Goal: Transaction & Acquisition: Purchase product/service

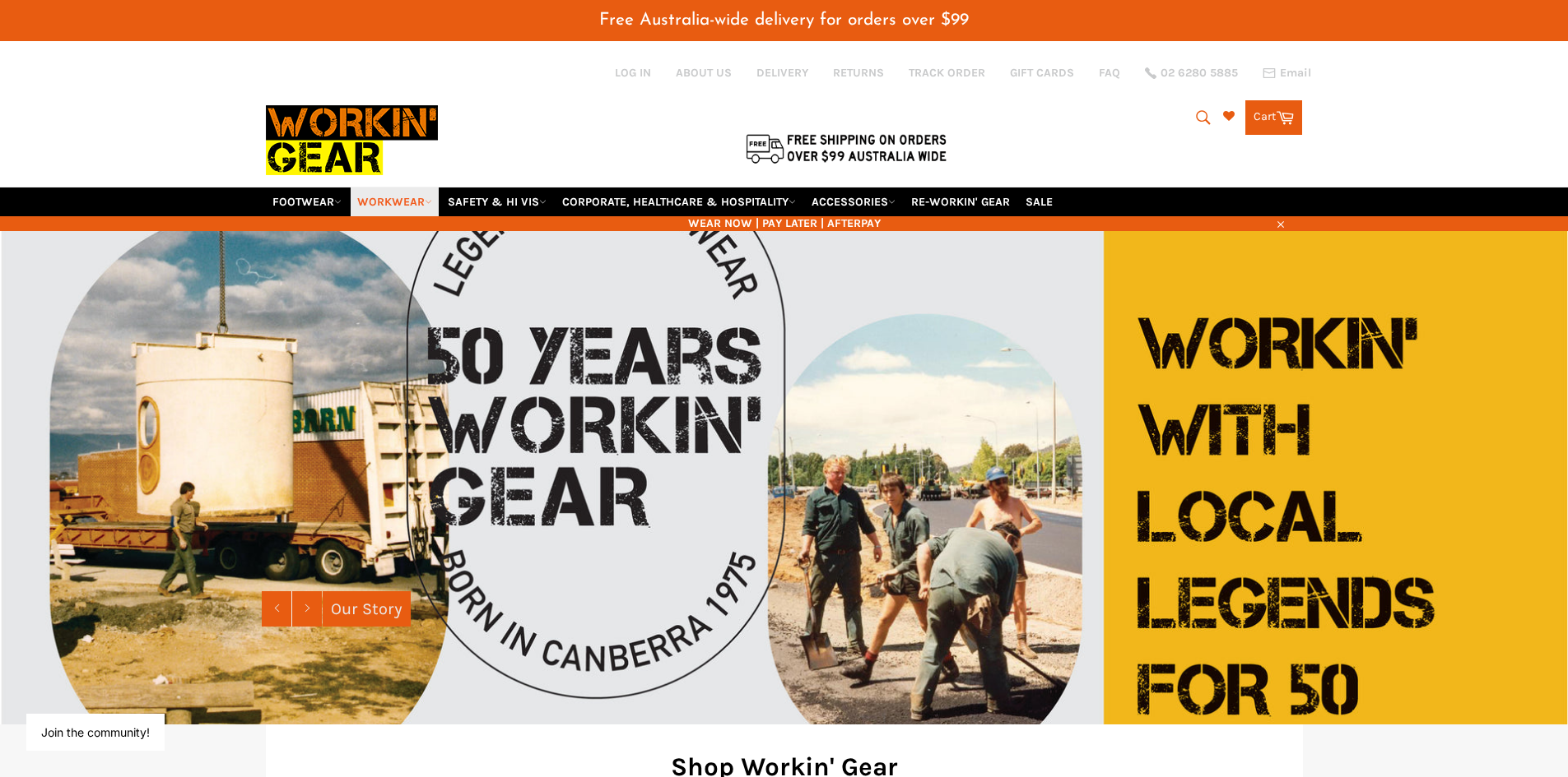
click at [424, 198] on link "WORKWEAR" at bounding box center [394, 202] width 88 height 29
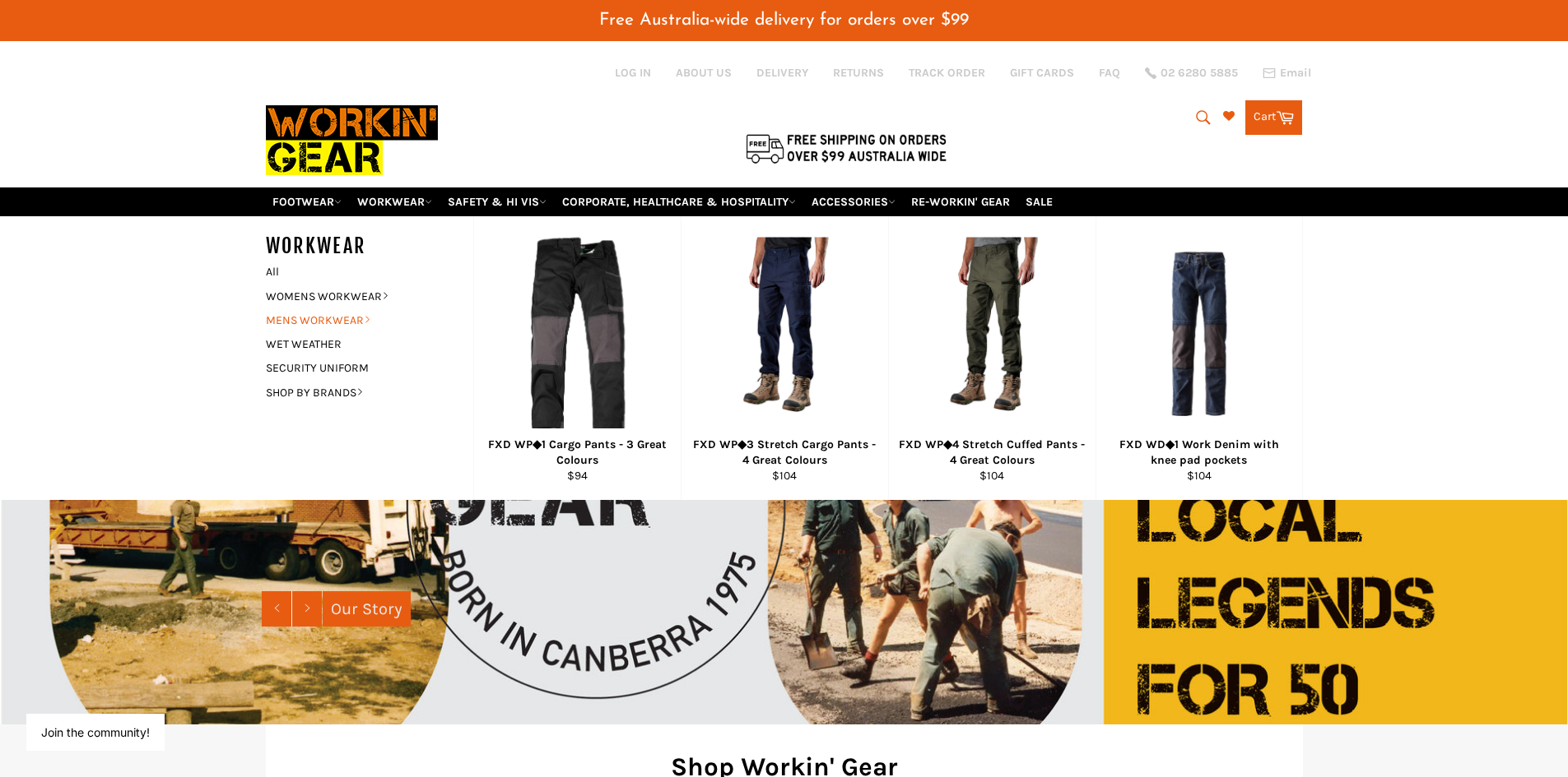
click at [331, 314] on link "MENS WORKWEAR" at bounding box center [357, 320] width 199 height 23
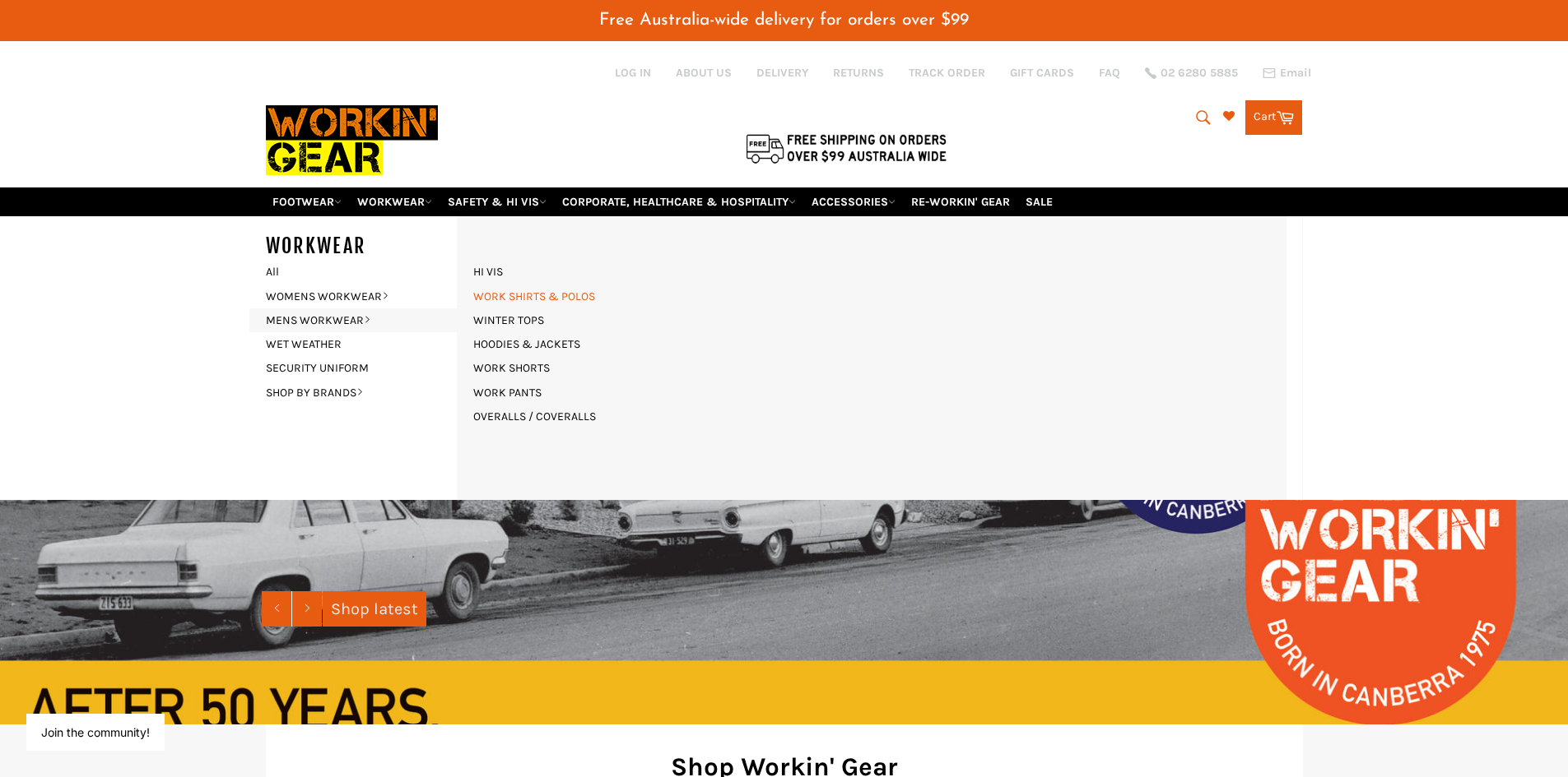
click at [550, 297] on link "WORK SHIRTS & POLOS" at bounding box center [533, 296] width 138 height 23
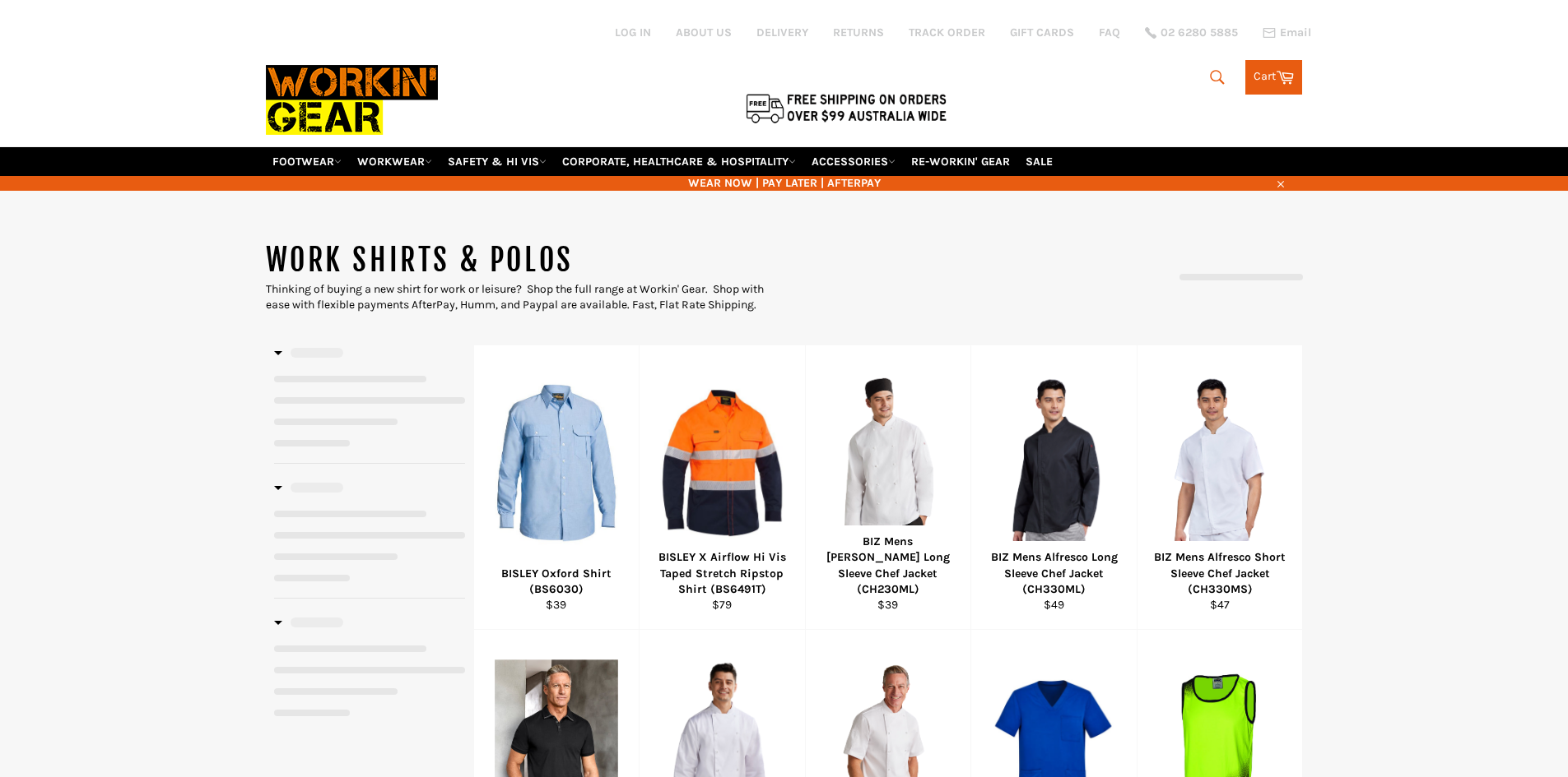
select select "**********"
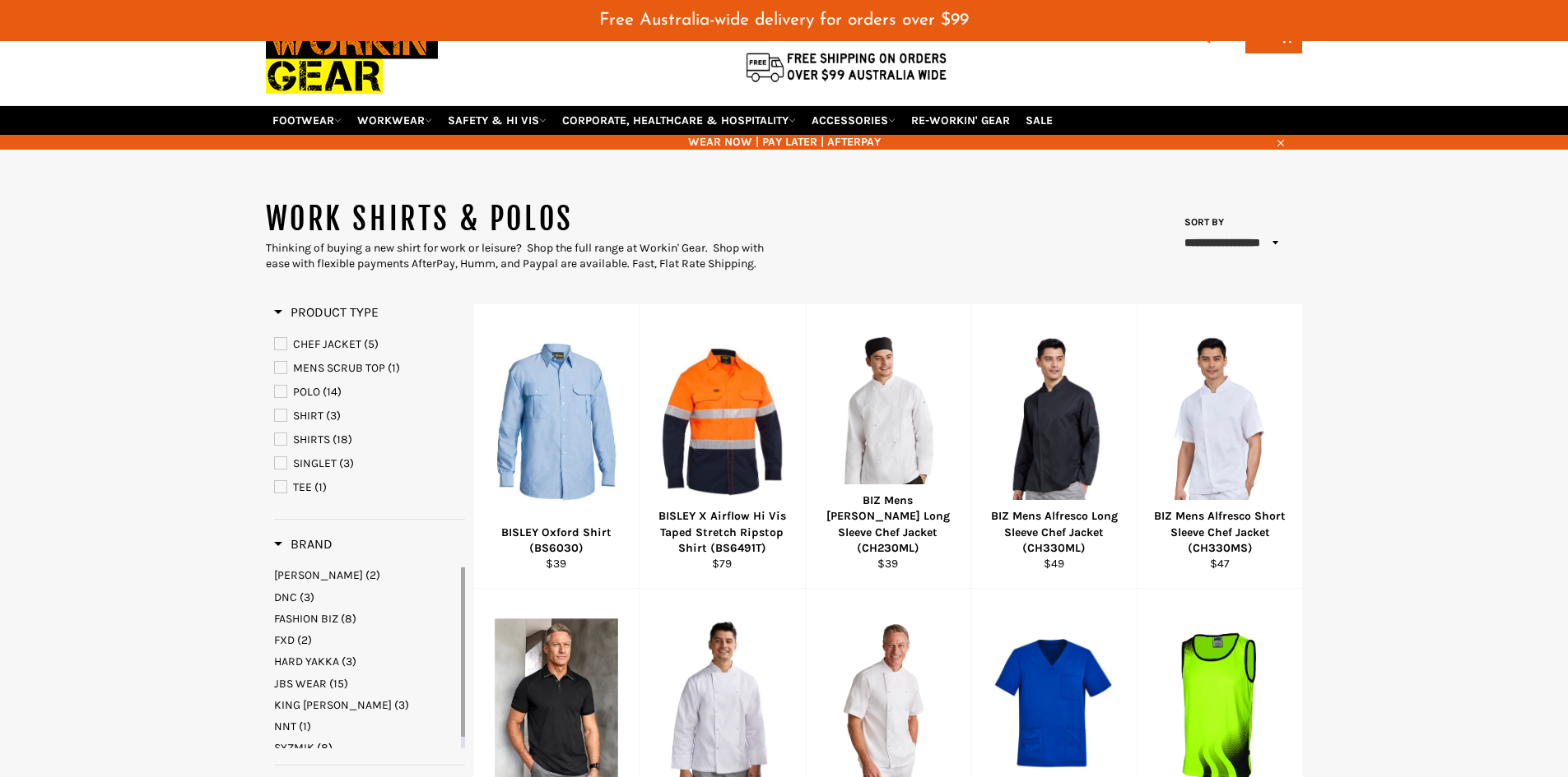
scroll to position [83, 0]
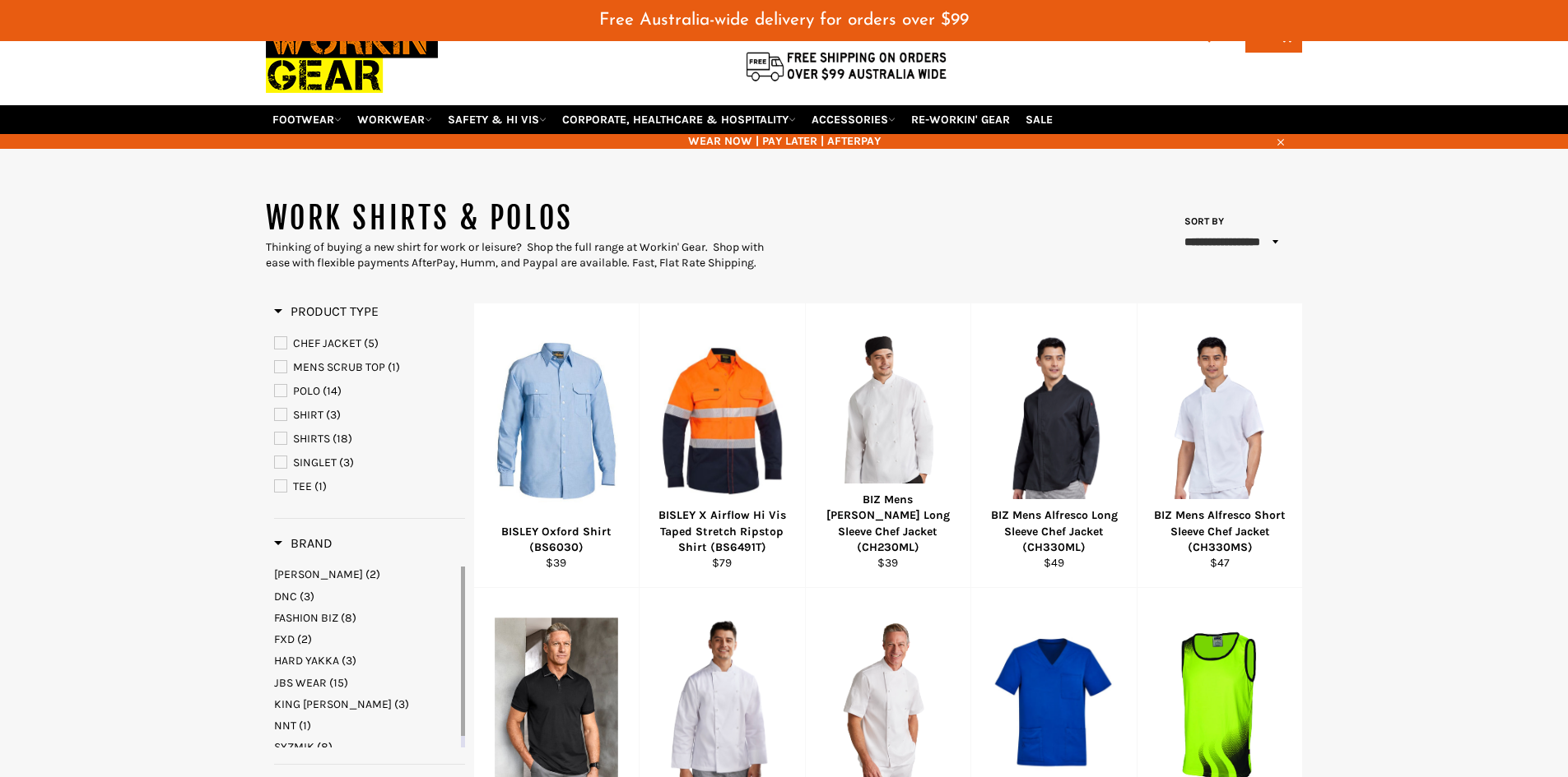
click at [286, 393] on link "POLO (14)" at bounding box center [369, 391] width 191 height 18
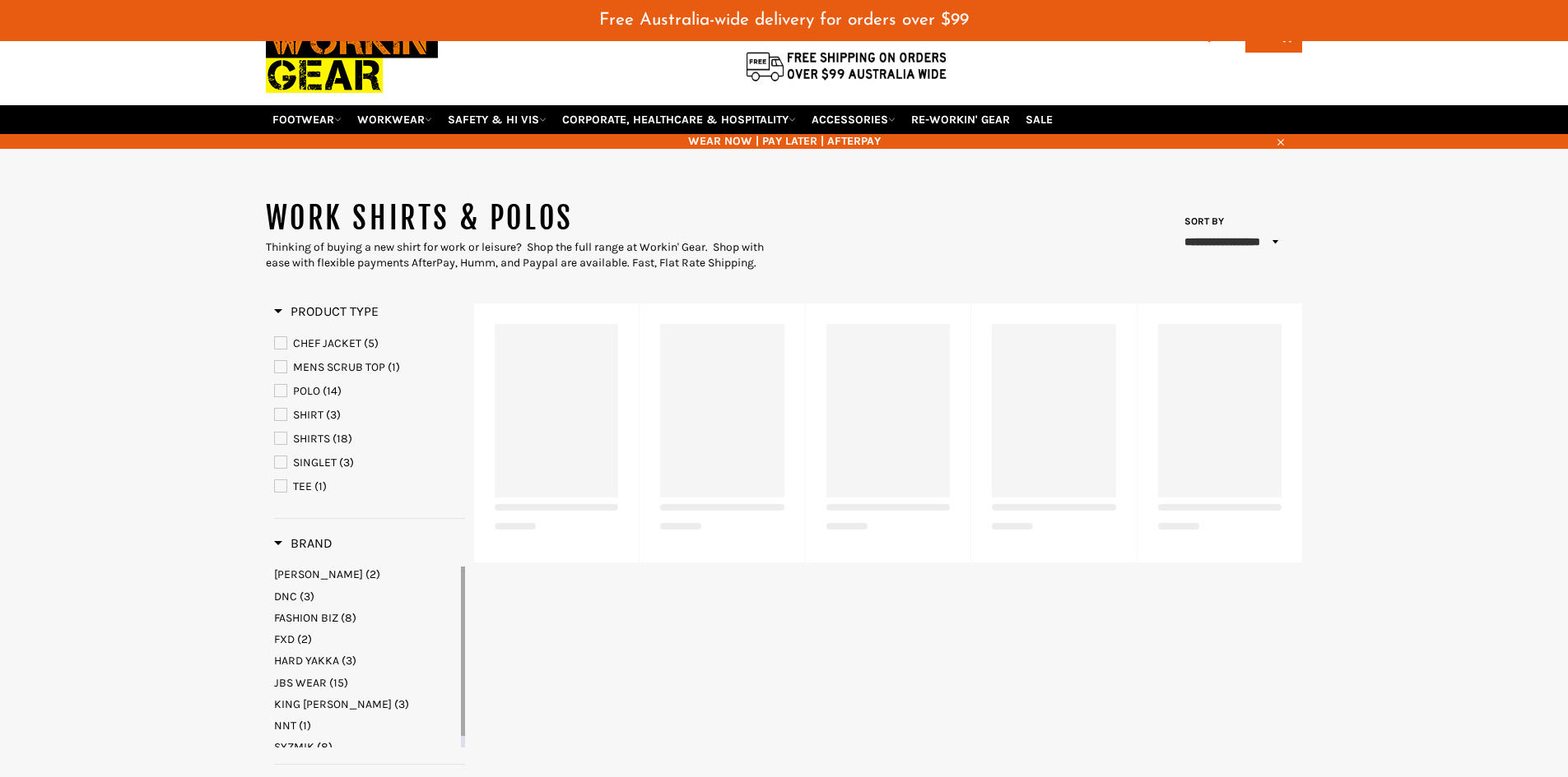
select select "**********"
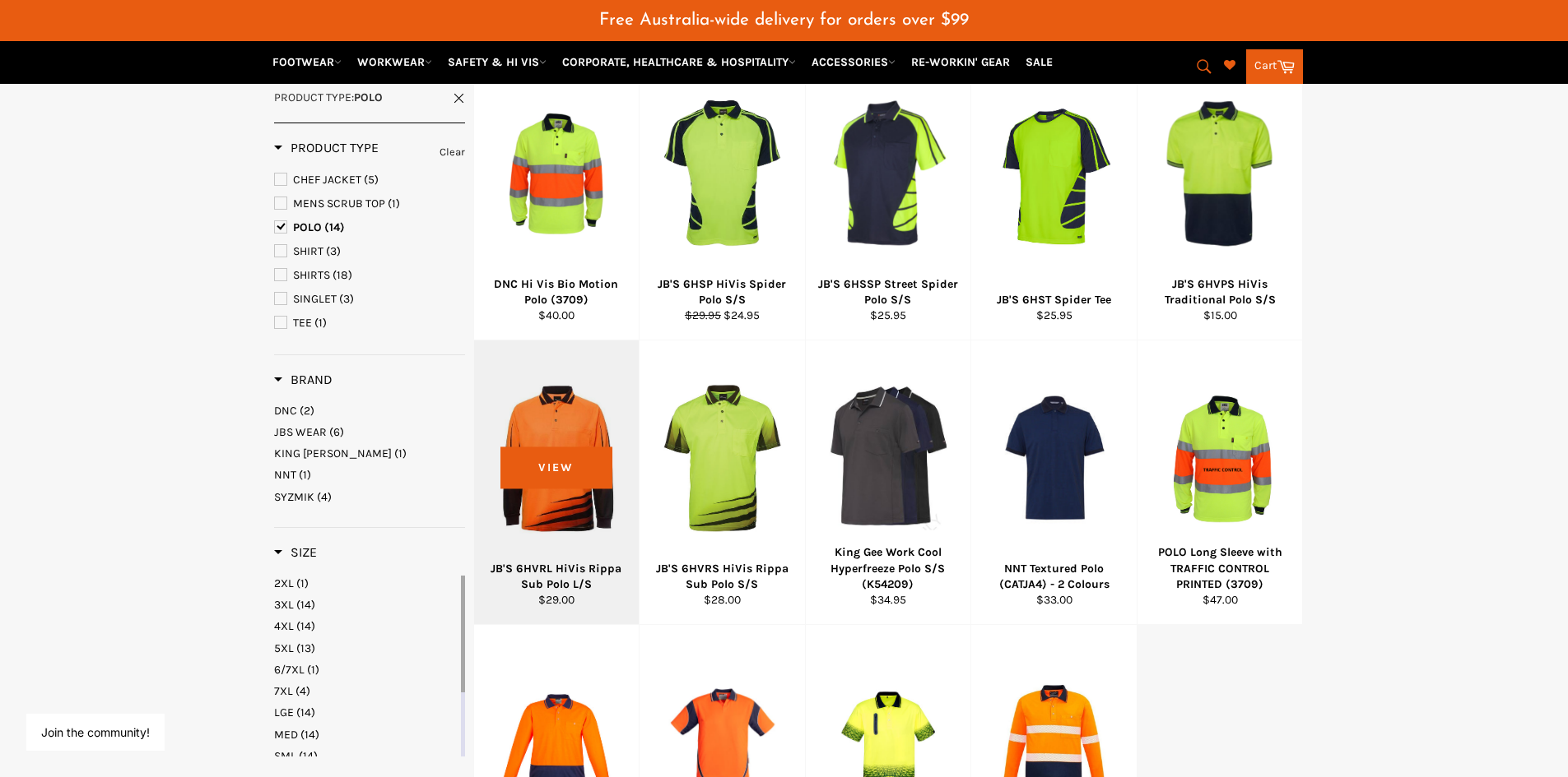
scroll to position [329, 0]
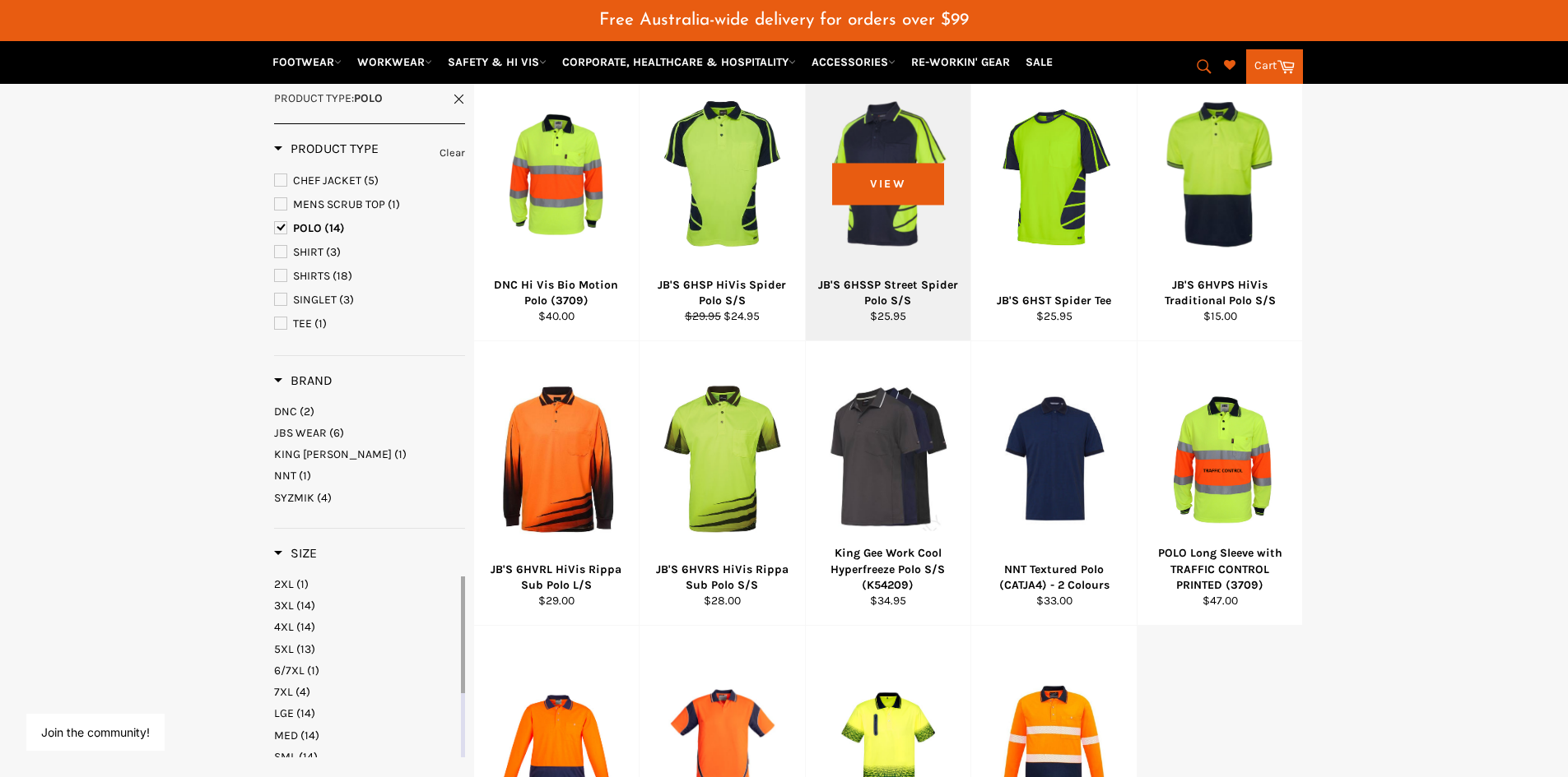
click at [863, 221] on div at bounding box center [888, 174] width 124 height 193
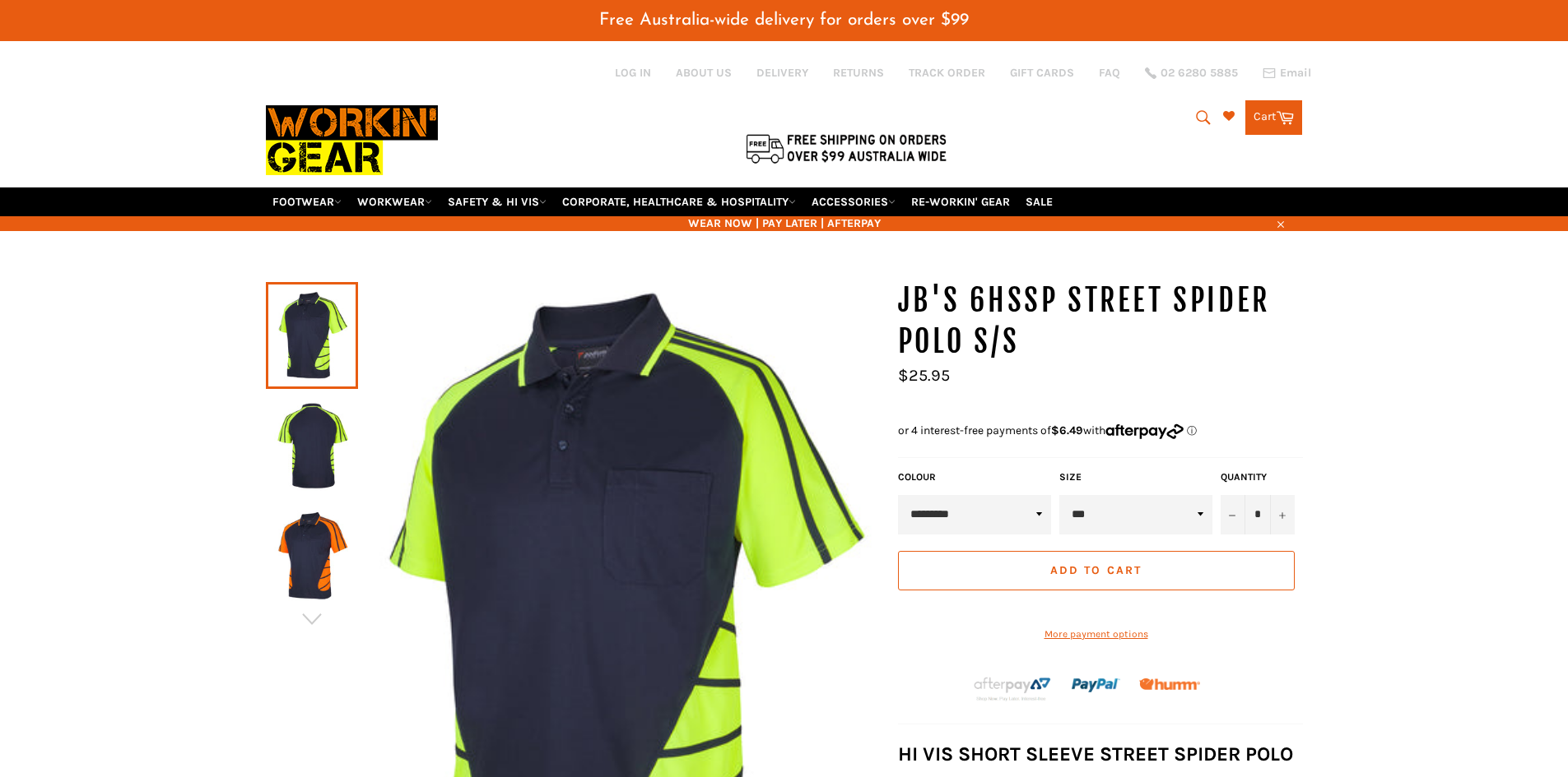
click at [334, 455] on img at bounding box center [312, 446] width 76 height 90
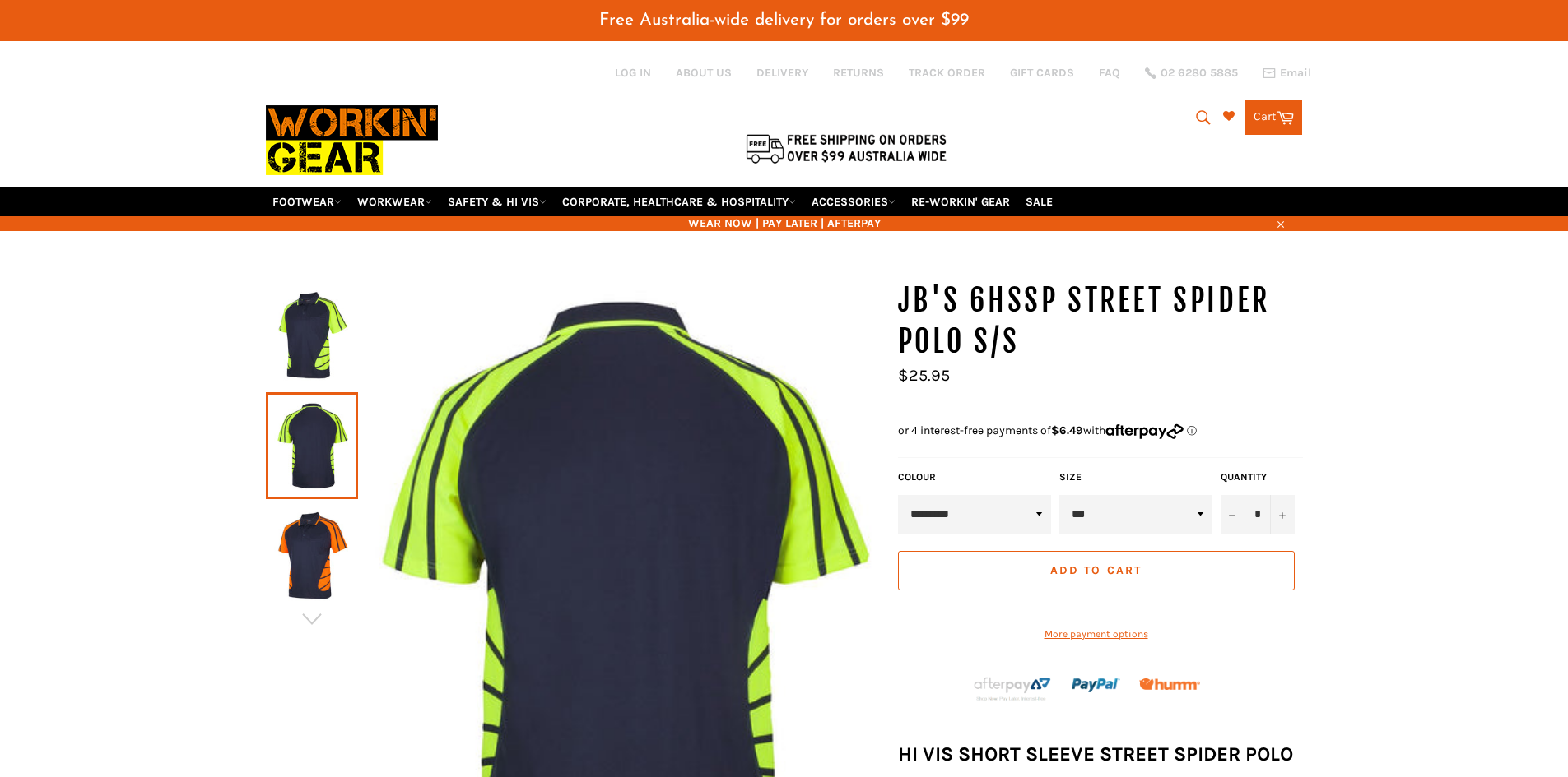
click at [328, 552] on img at bounding box center [312, 556] width 76 height 90
